Goal: Task Accomplishment & Management: Manage account settings

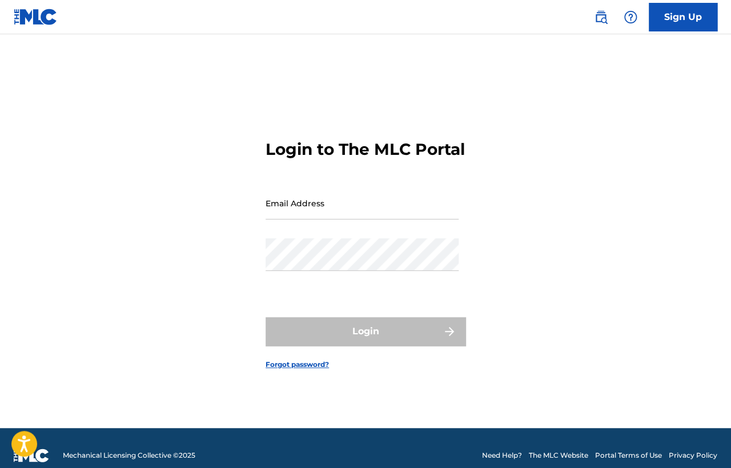
click at [333, 219] on input "Email Address" at bounding box center [362, 203] width 193 height 33
type input "[EMAIL_ADDRESS][DOMAIN_NAME]"
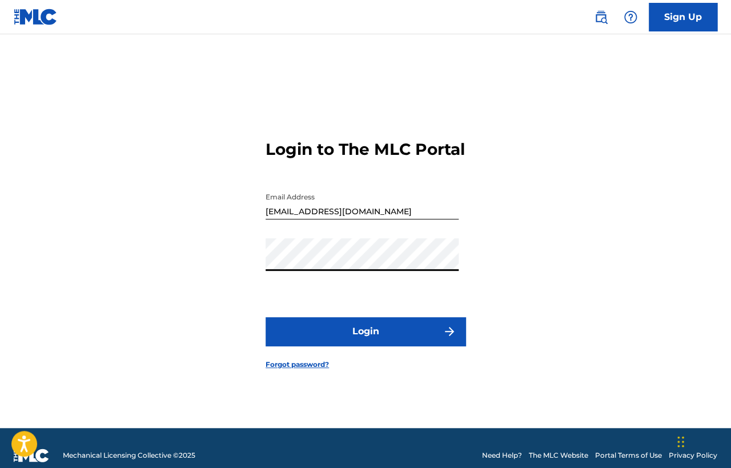
click at [329, 341] on button "Login" at bounding box center [366, 331] width 200 height 29
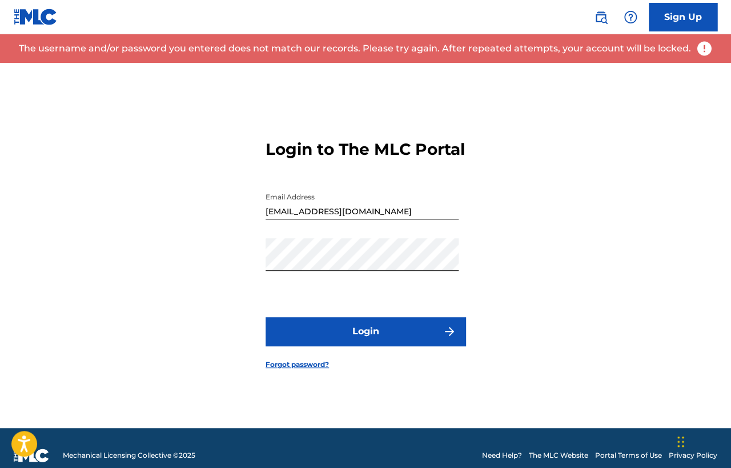
click at [160, 366] on div "Login to The MLC Portal Email Address [EMAIL_ADDRESS][DOMAIN_NAME] Password Log…" at bounding box center [365, 245] width 731 height 365
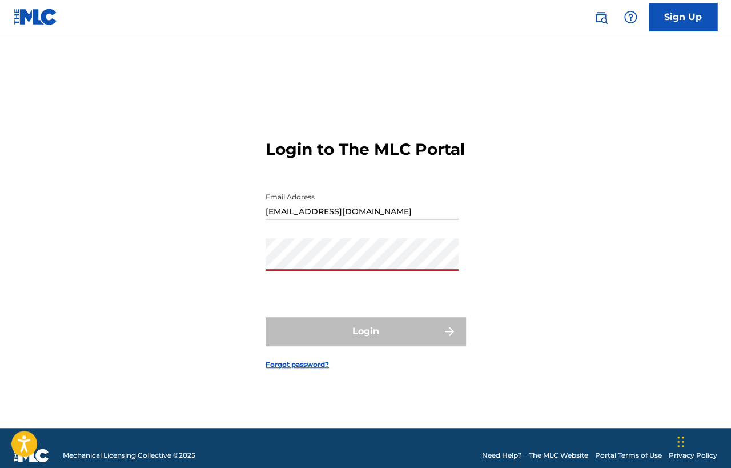
click at [208, 326] on div "Login to The MLC Portal Email Address [EMAIL_ADDRESS][DOMAIN_NAME] Password Log…" at bounding box center [365, 245] width 731 height 365
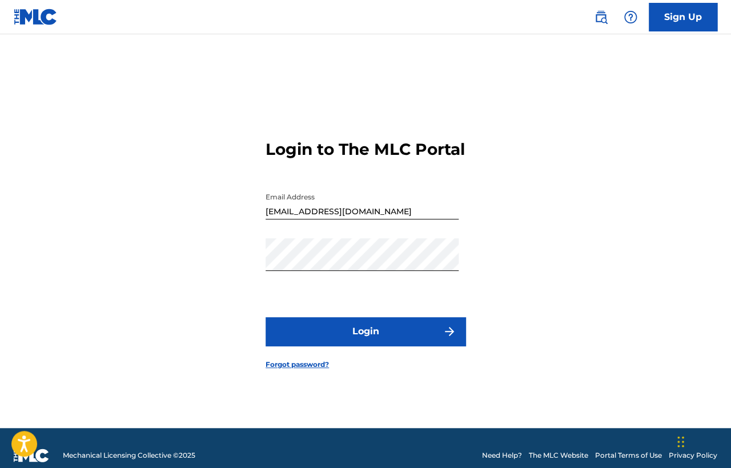
click at [333, 343] on button "Login" at bounding box center [366, 331] width 200 height 29
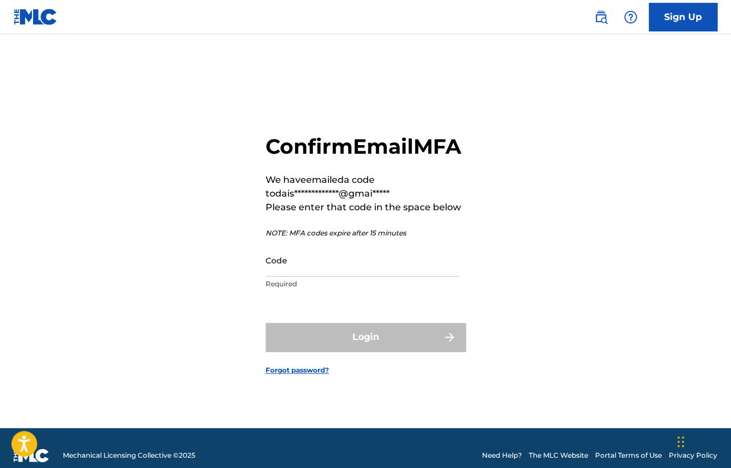
click at [334, 277] on input "Code" at bounding box center [362, 260] width 193 height 33
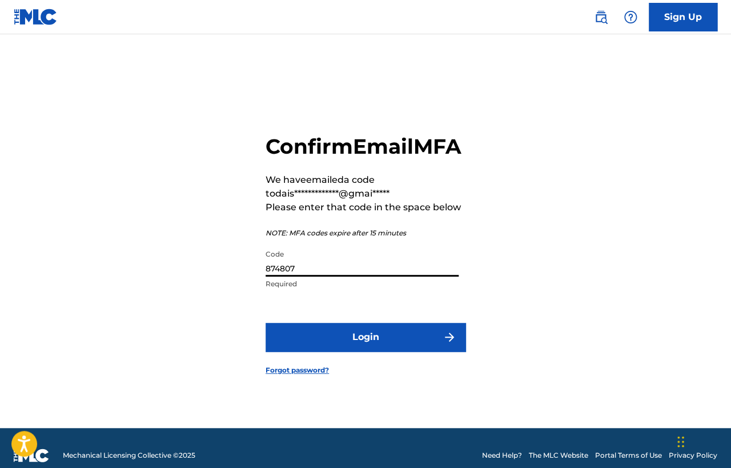
type input "874807"
click at [374, 342] on button "Login" at bounding box center [366, 337] width 200 height 29
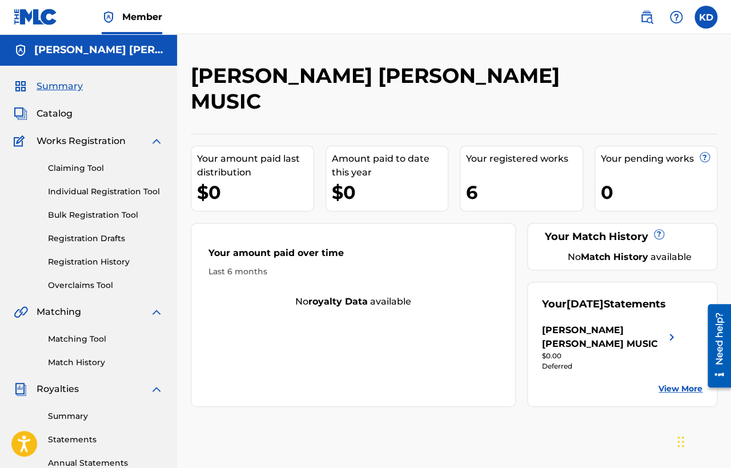
click at [60, 111] on span "Catalog" at bounding box center [55, 114] width 36 height 14
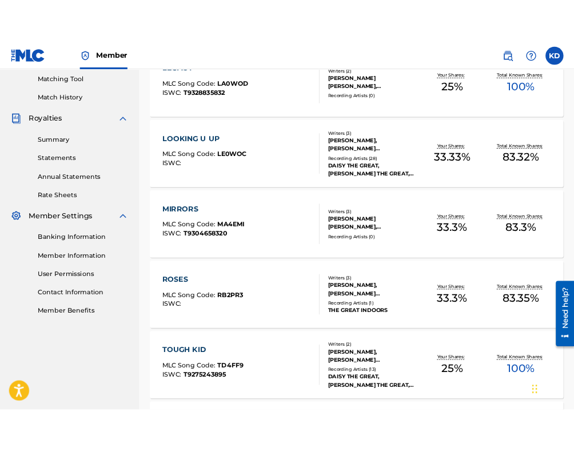
scroll to position [284, 0]
